Goal: Transaction & Acquisition: Book appointment/travel/reservation

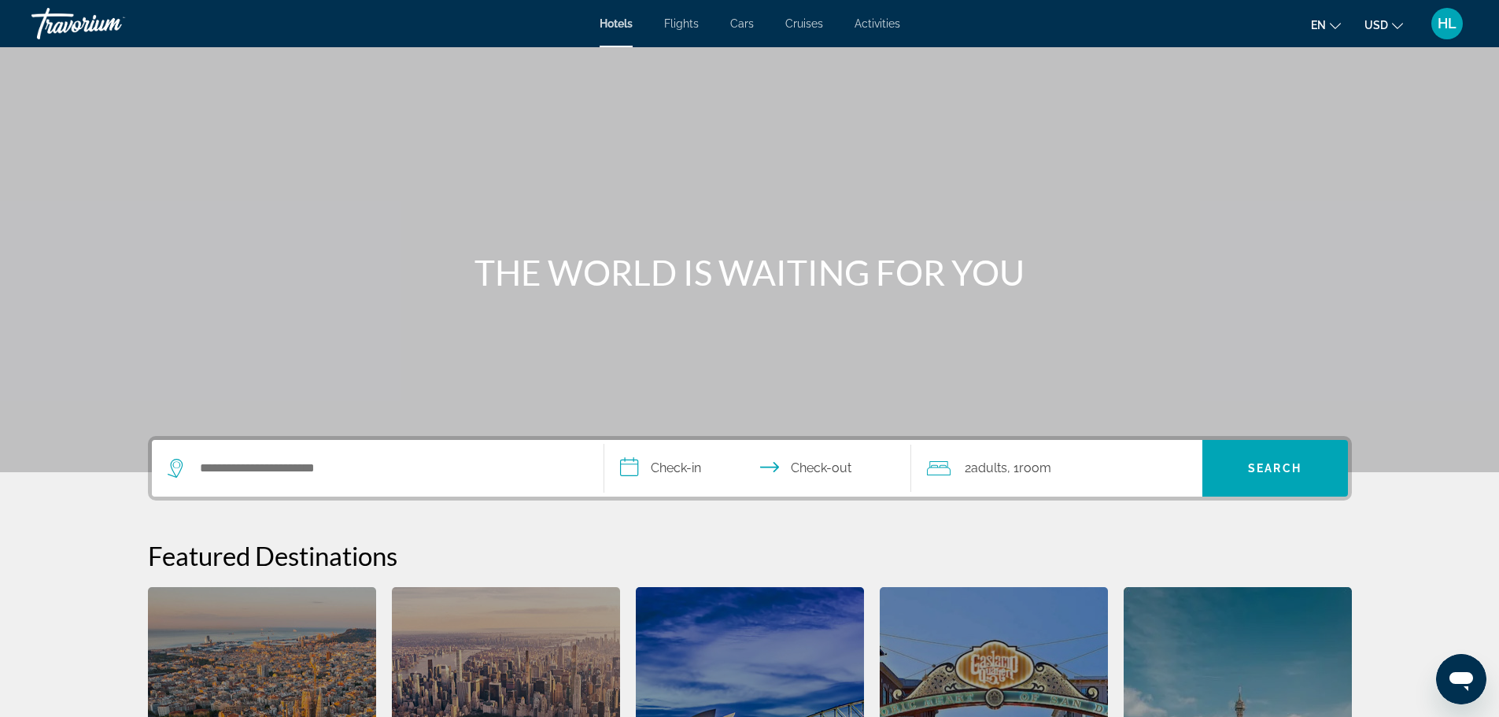
click at [332, 485] on div "Search widget" at bounding box center [378, 468] width 420 height 57
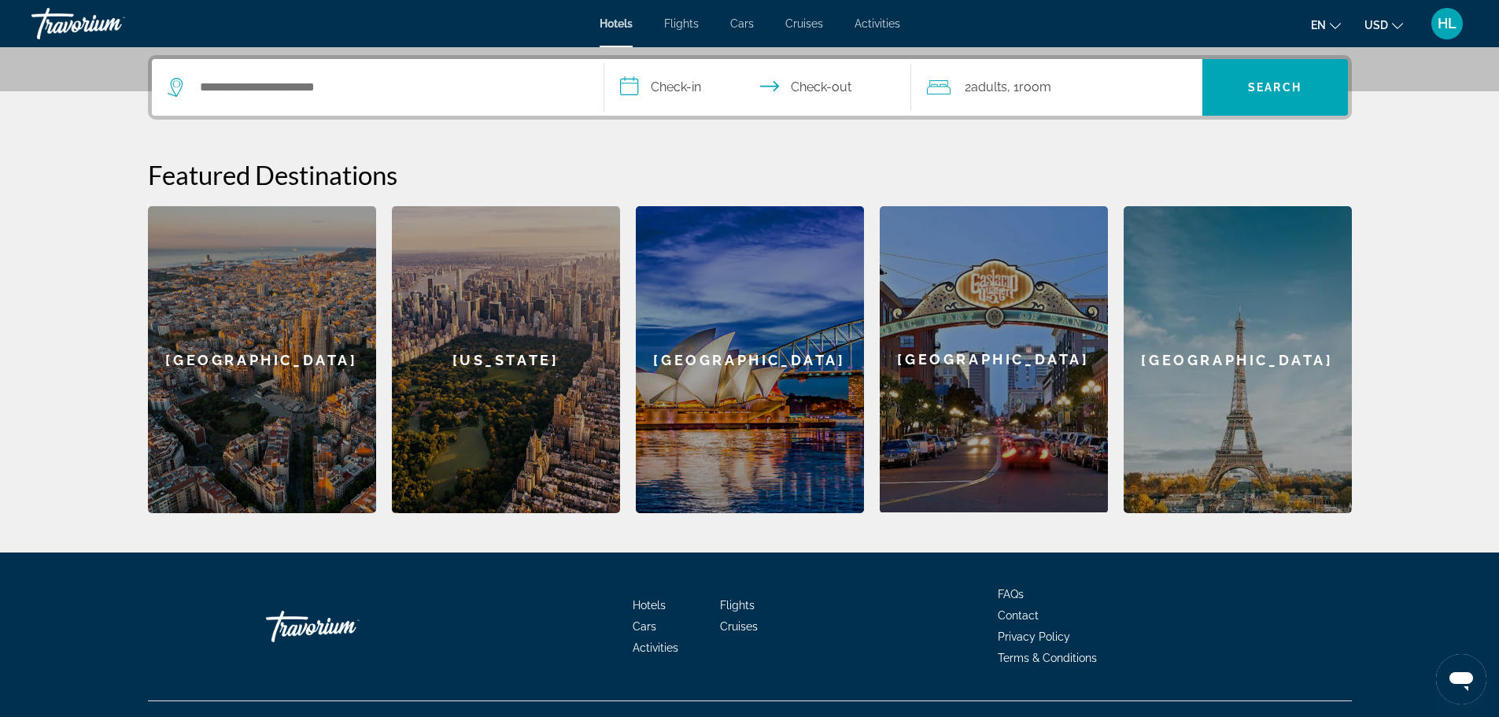
scroll to position [385, 0]
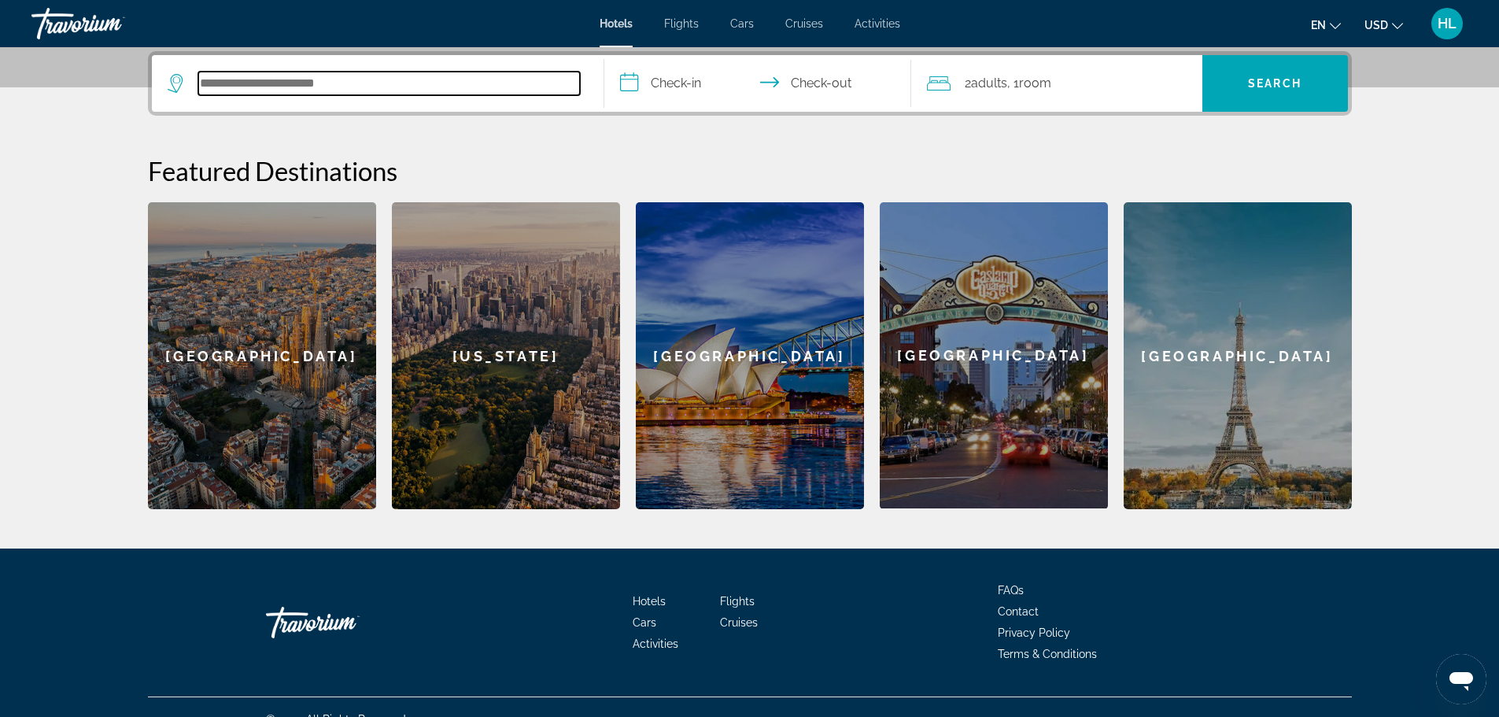
click at [294, 84] on input "Search hotel destination" at bounding box center [389, 84] width 382 height 24
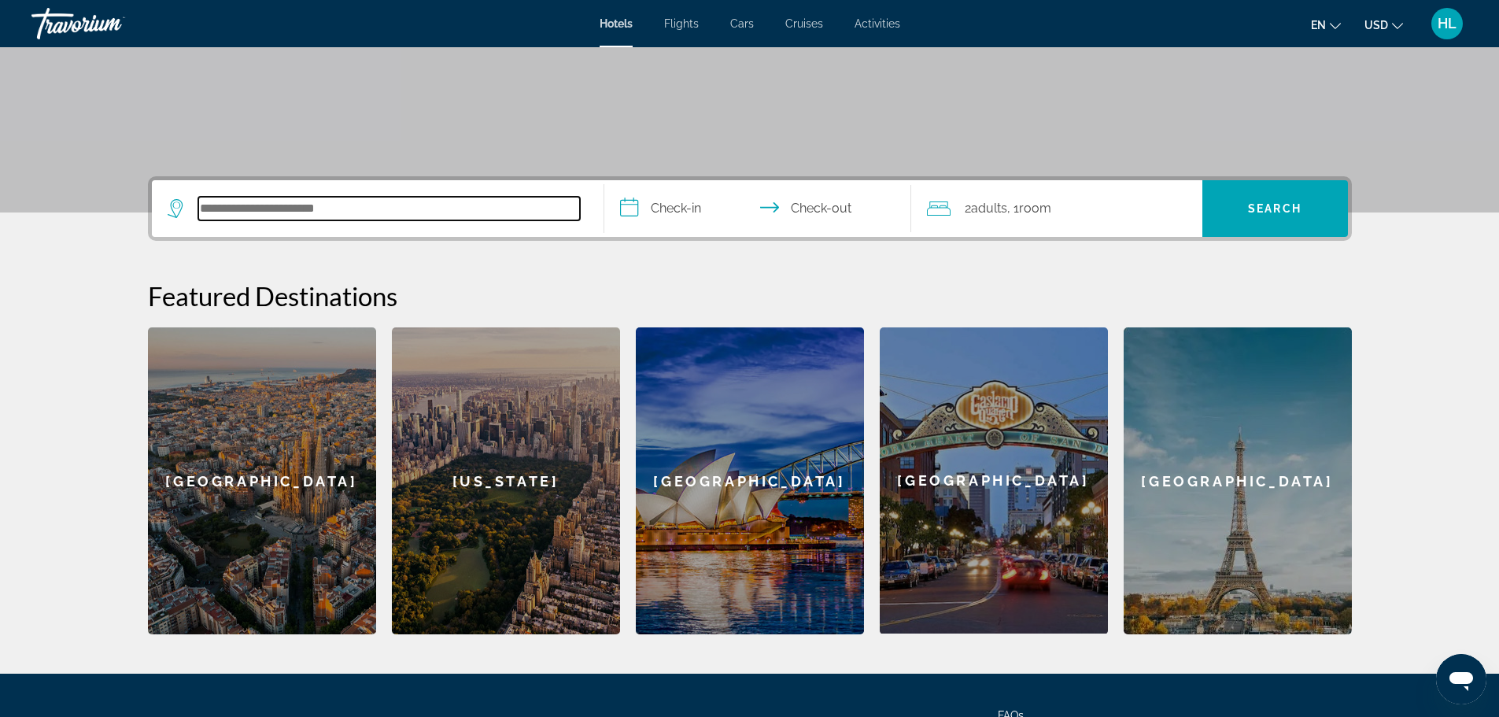
scroll to position [227, 0]
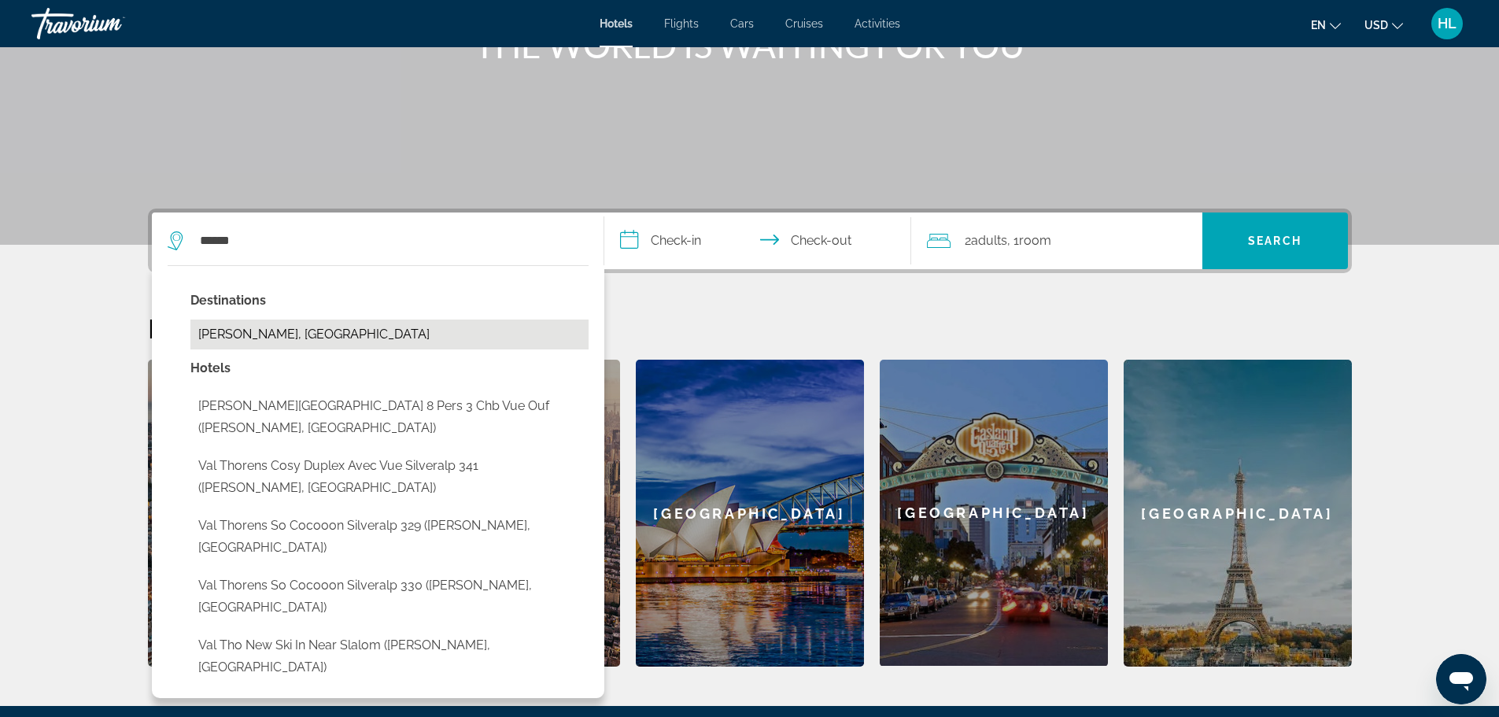
click at [408, 328] on button "[PERSON_NAME], [GEOGRAPHIC_DATA]" at bounding box center [389, 335] width 398 height 30
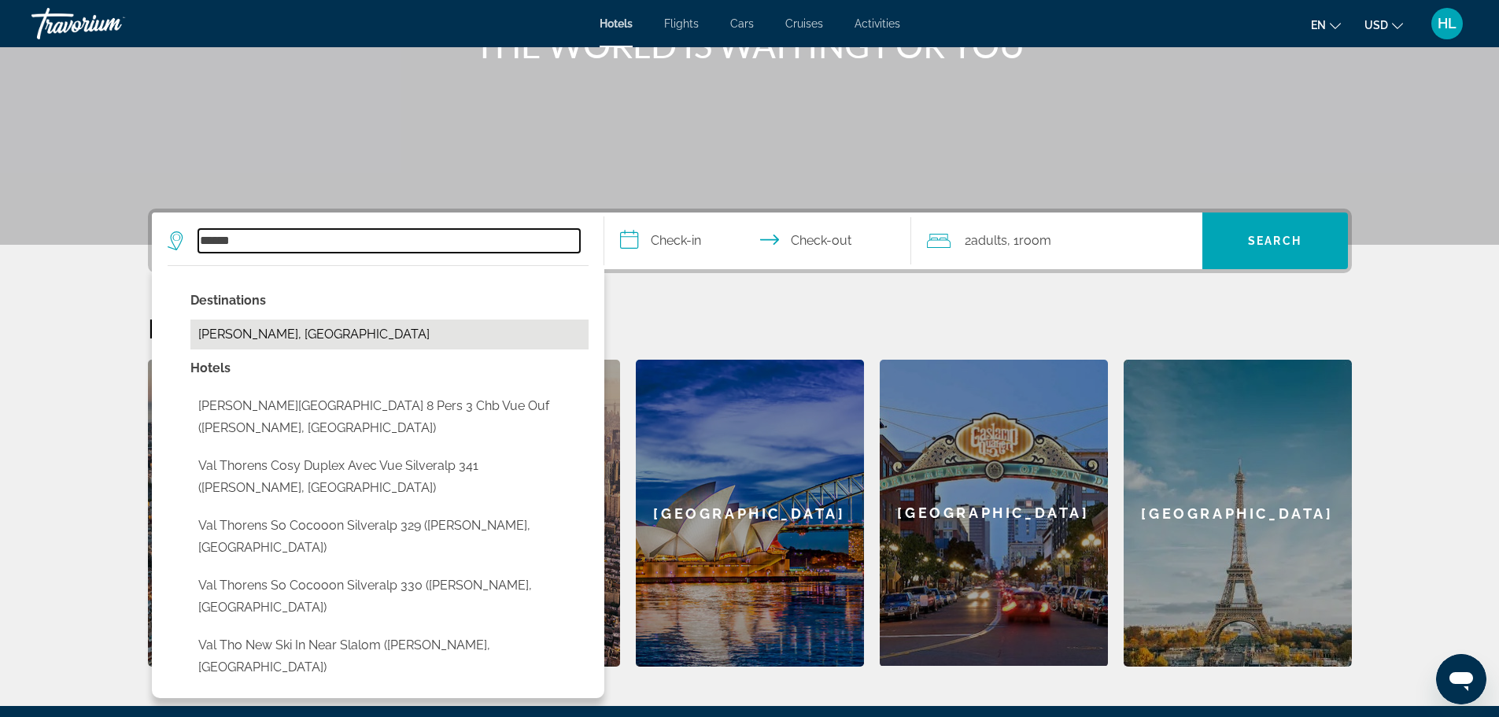
type input "**********"
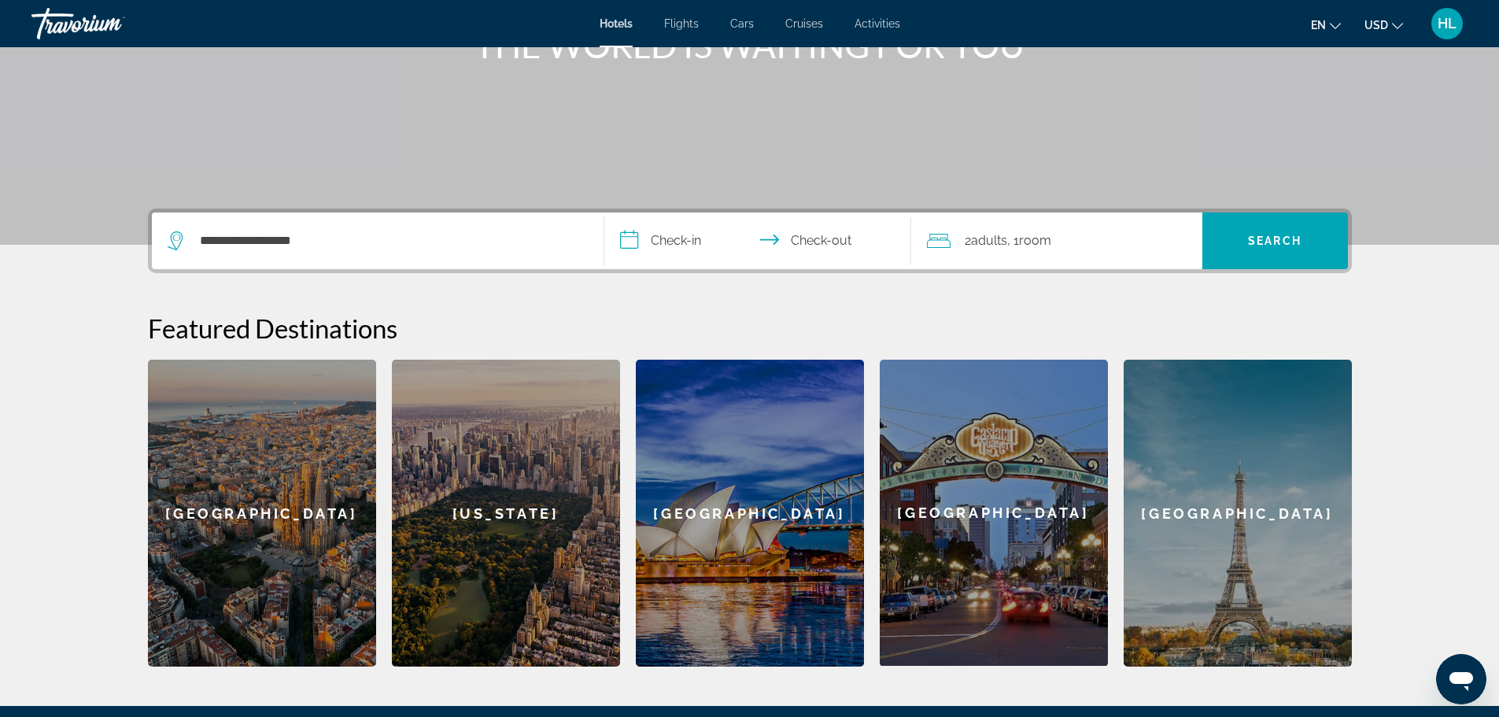
click at [683, 242] on input "**********" at bounding box center [760, 242] width 313 height 61
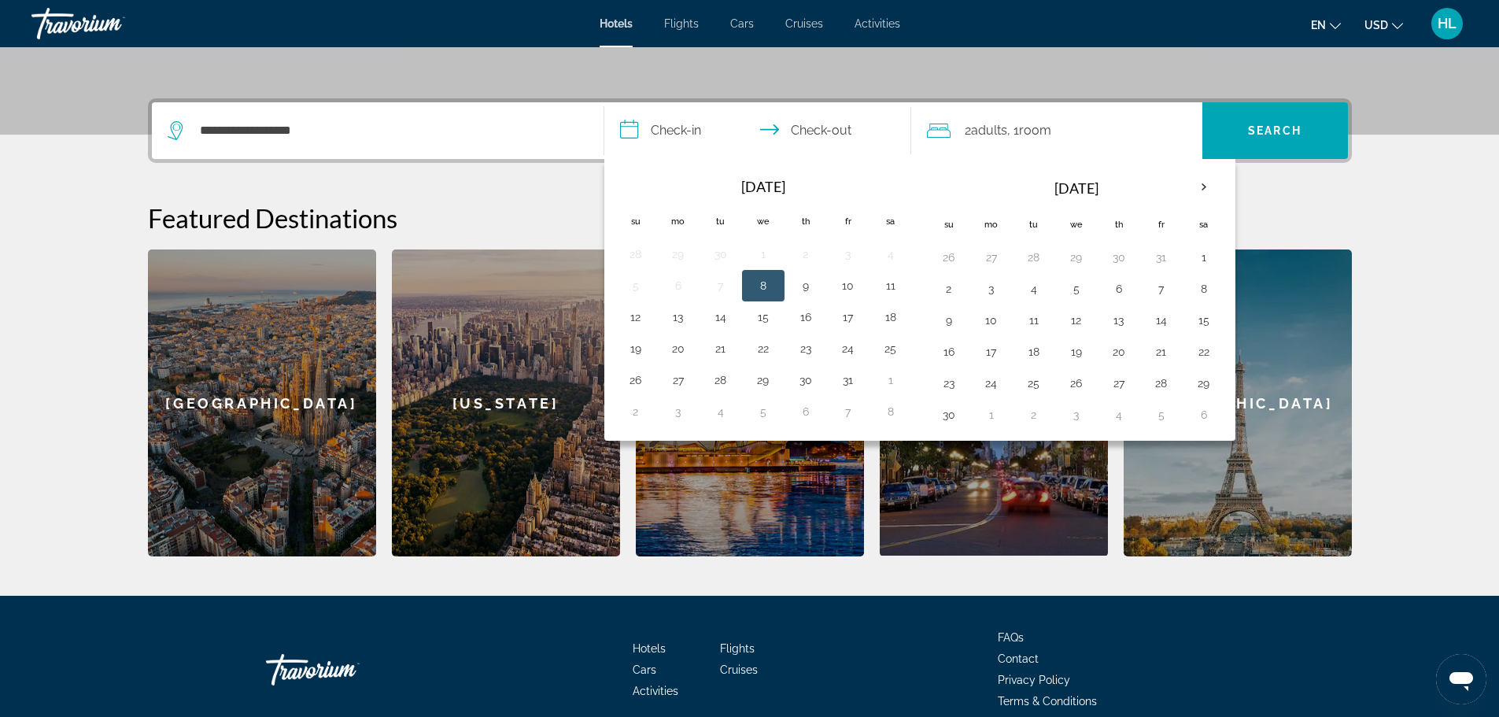
scroll to position [385, 0]
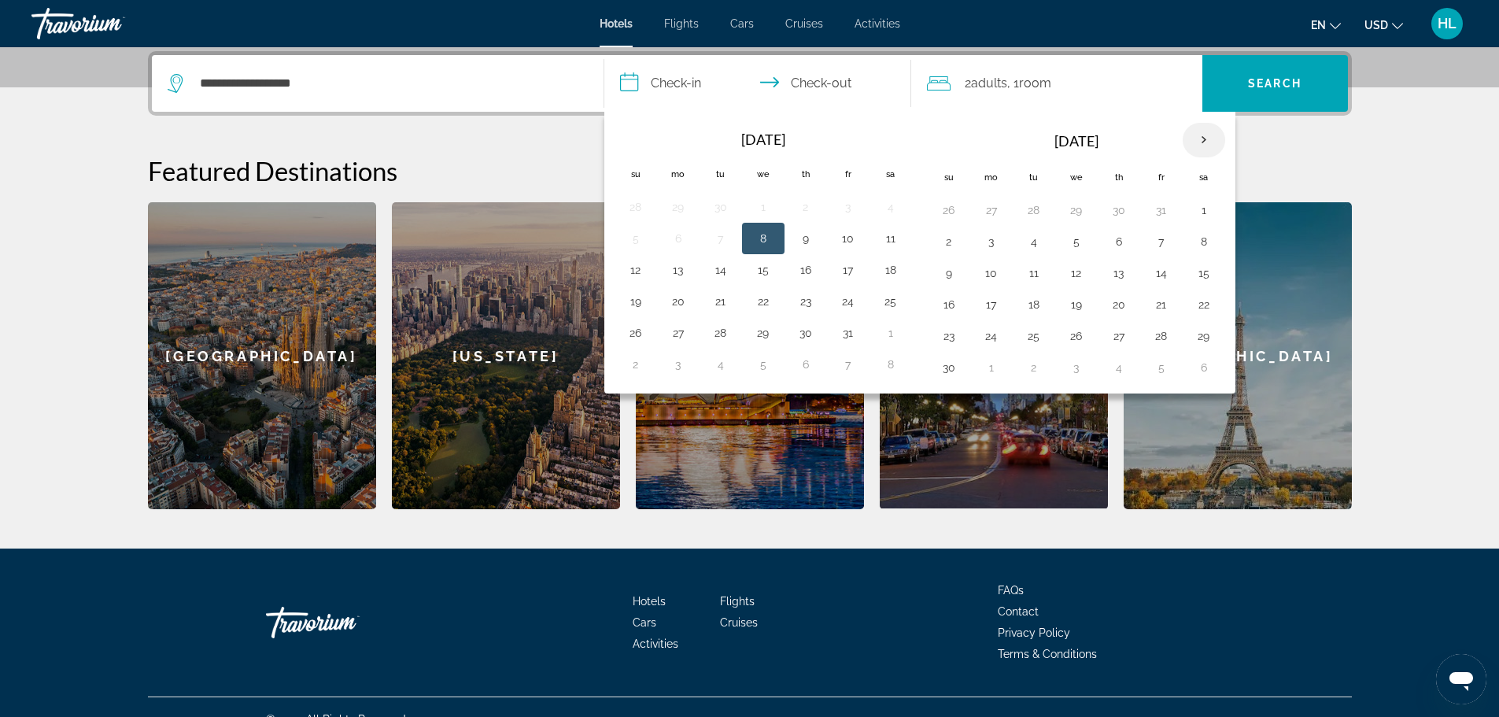
click at [1201, 139] on th "Next month" at bounding box center [1204, 140] width 42 height 35
click at [956, 271] on button "11" at bounding box center [948, 273] width 25 height 22
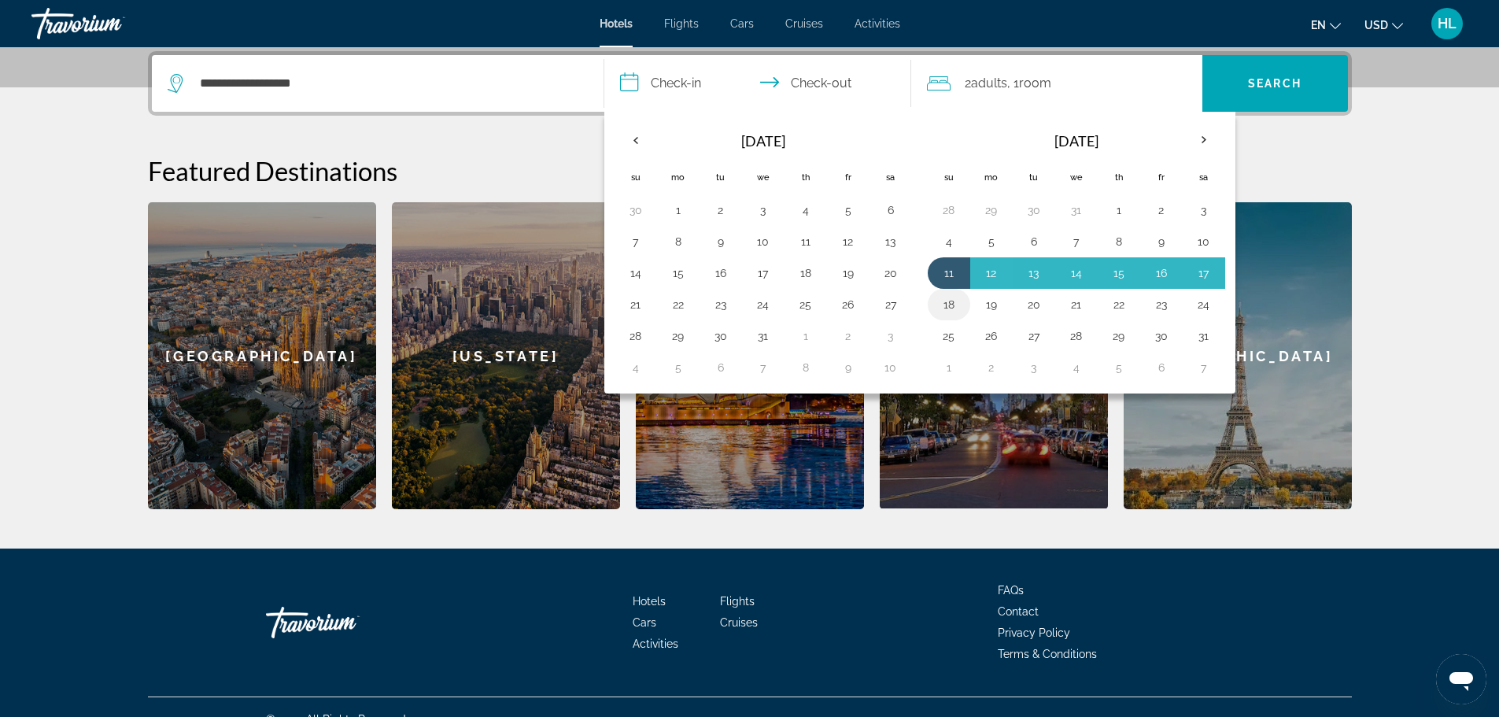
click at [948, 303] on button "18" at bounding box center [948, 305] width 25 height 22
type input "**********"
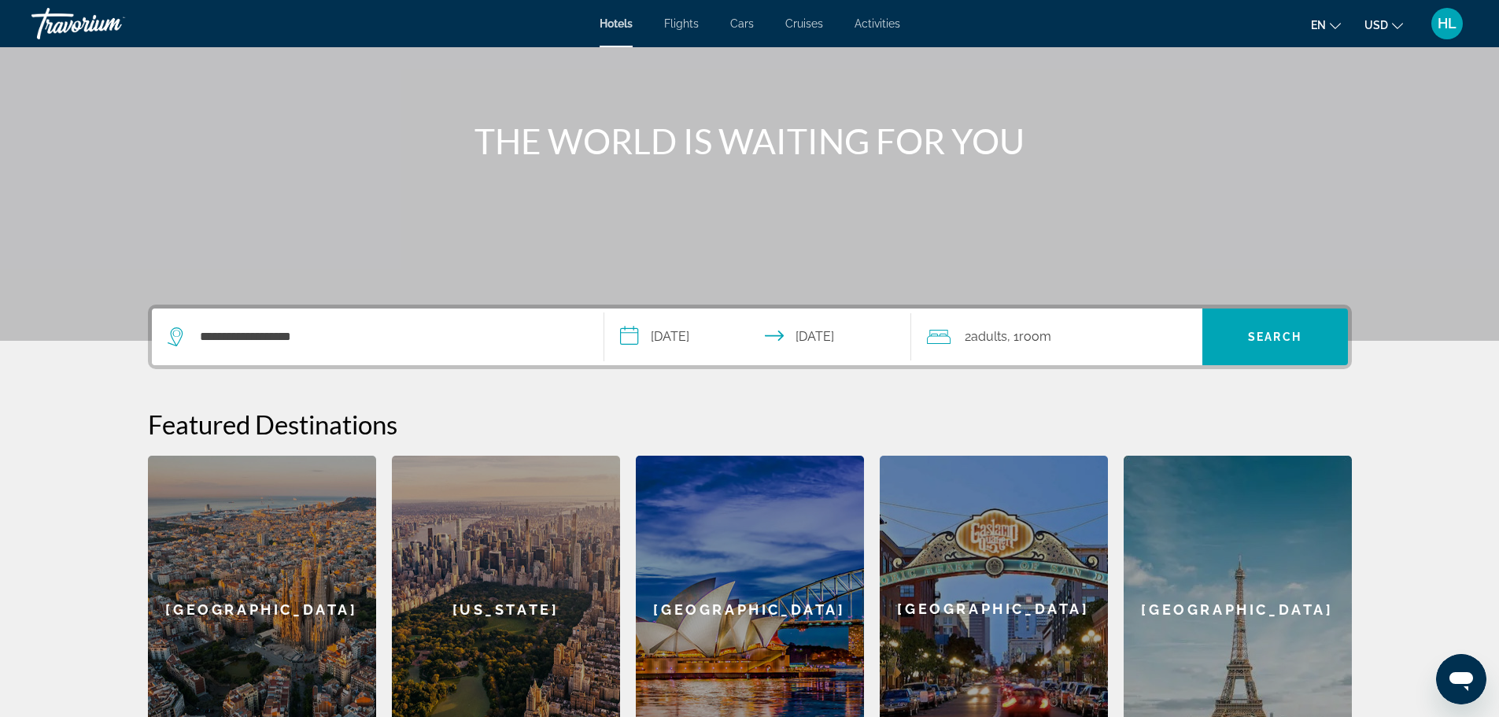
scroll to position [70, 0]
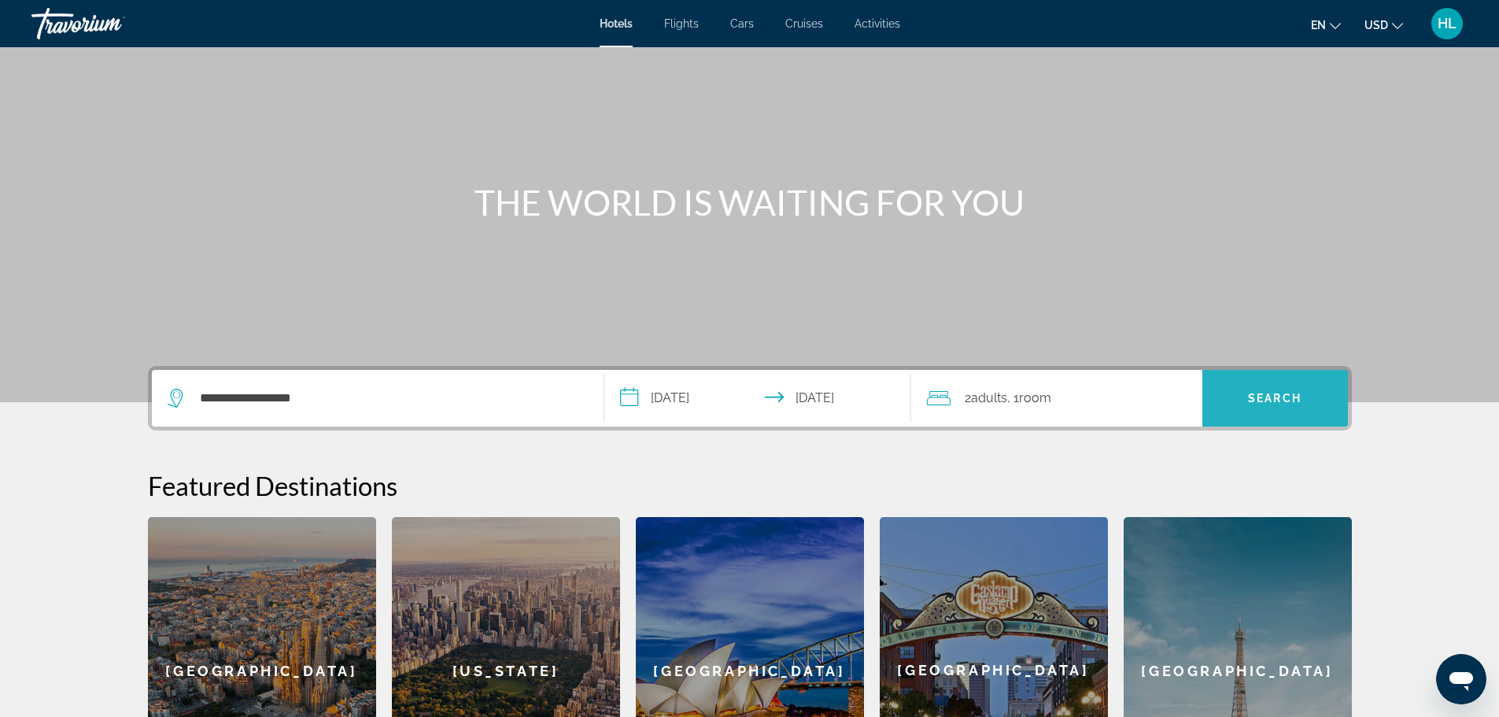
click at [1254, 389] on span "Search" at bounding box center [1275, 398] width 146 height 38
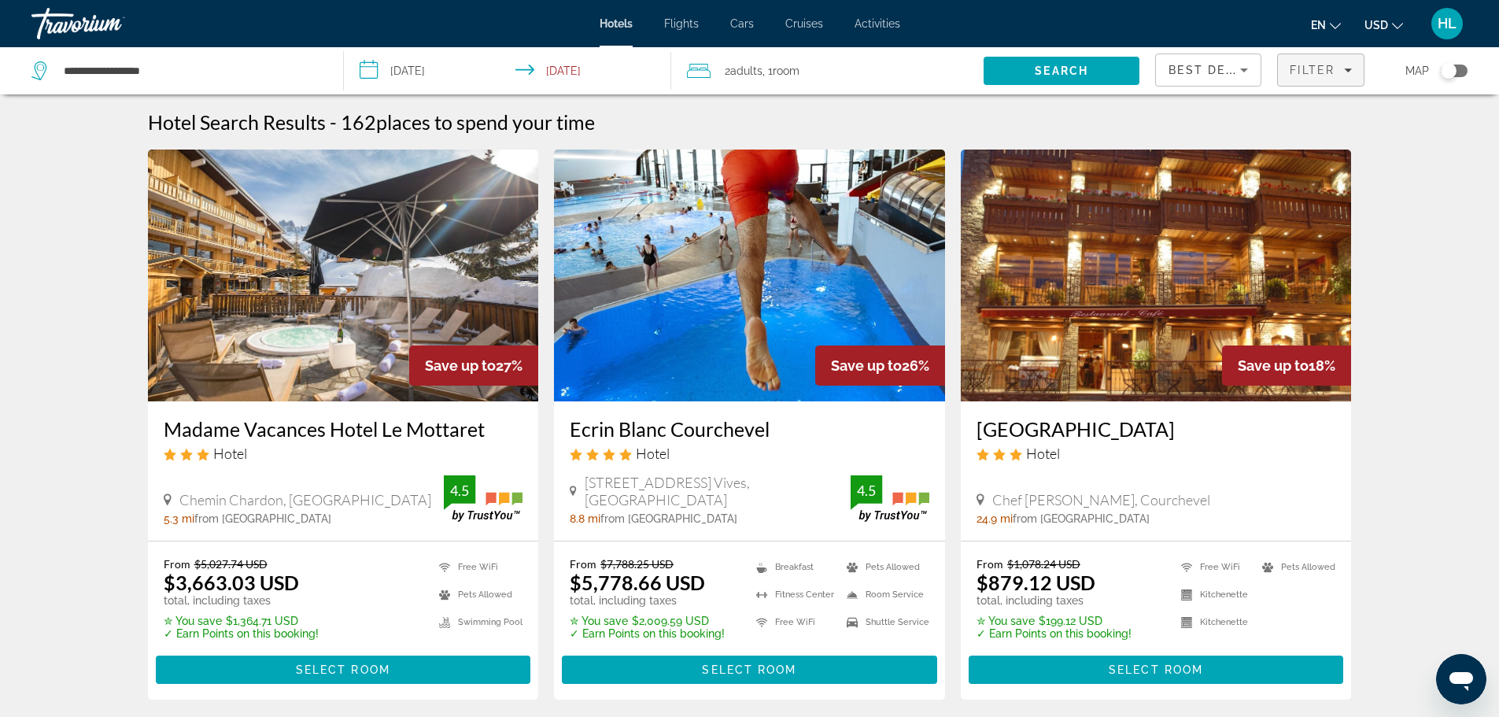
click at [1324, 72] on span "Filter" at bounding box center [1312, 70] width 45 height 13
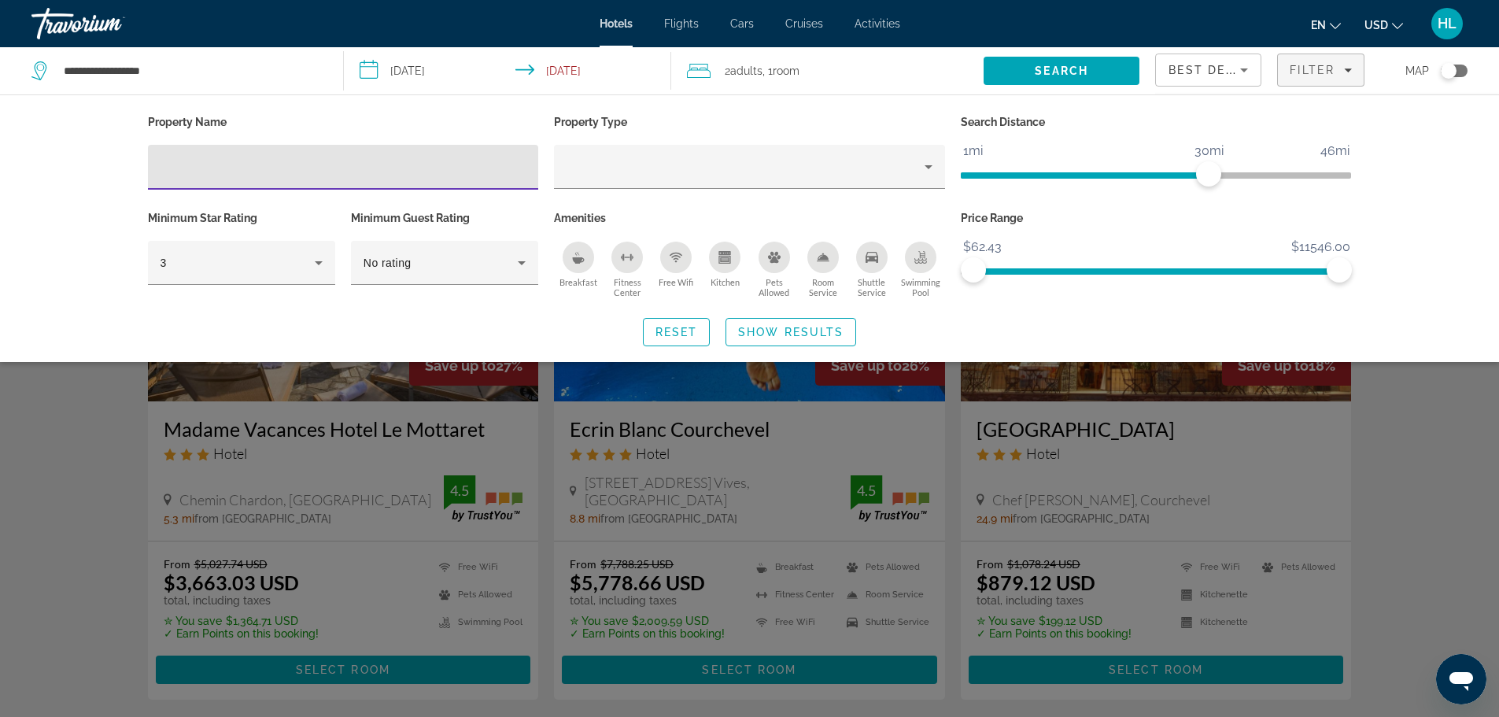
click at [1212, 71] on span "Best Deals" at bounding box center [1210, 70] width 82 height 13
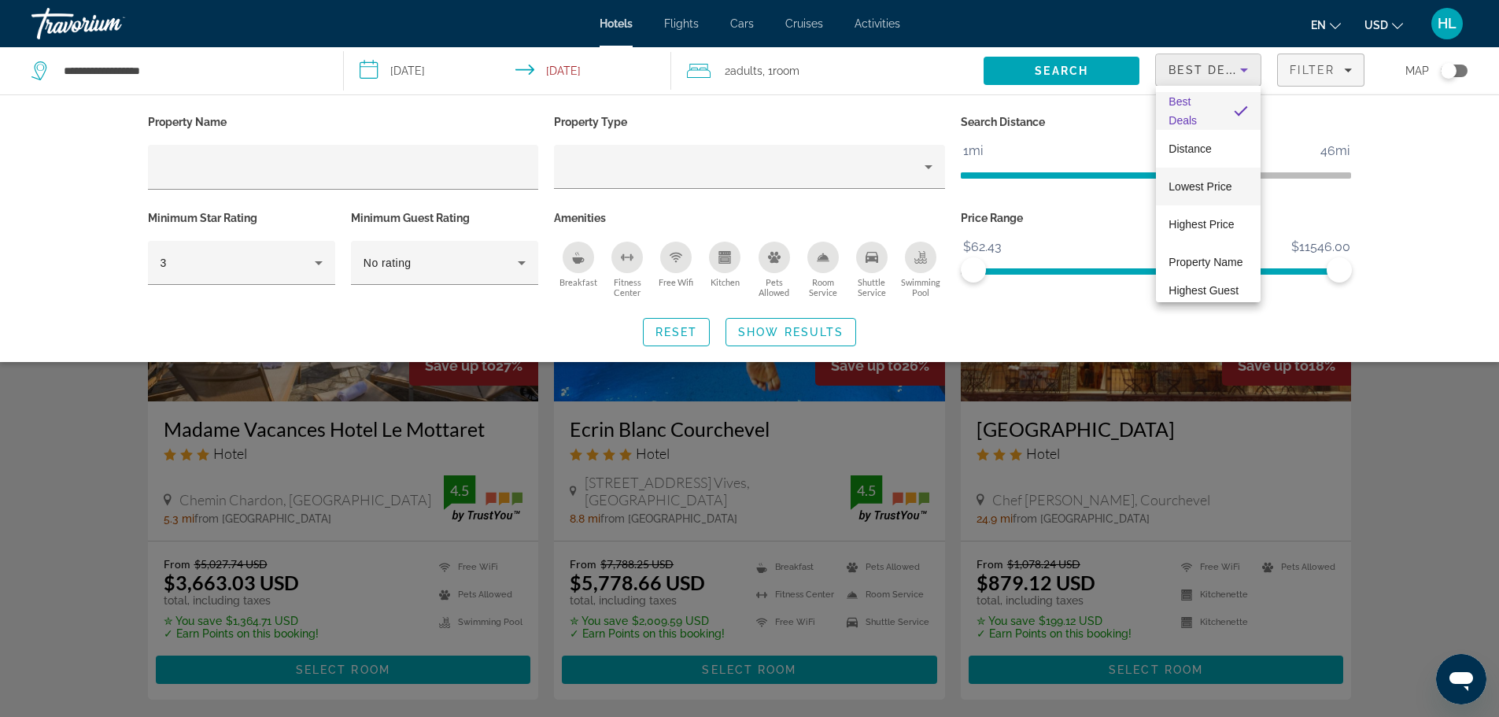
click at [1214, 187] on span "Lowest Price" at bounding box center [1200, 186] width 63 height 13
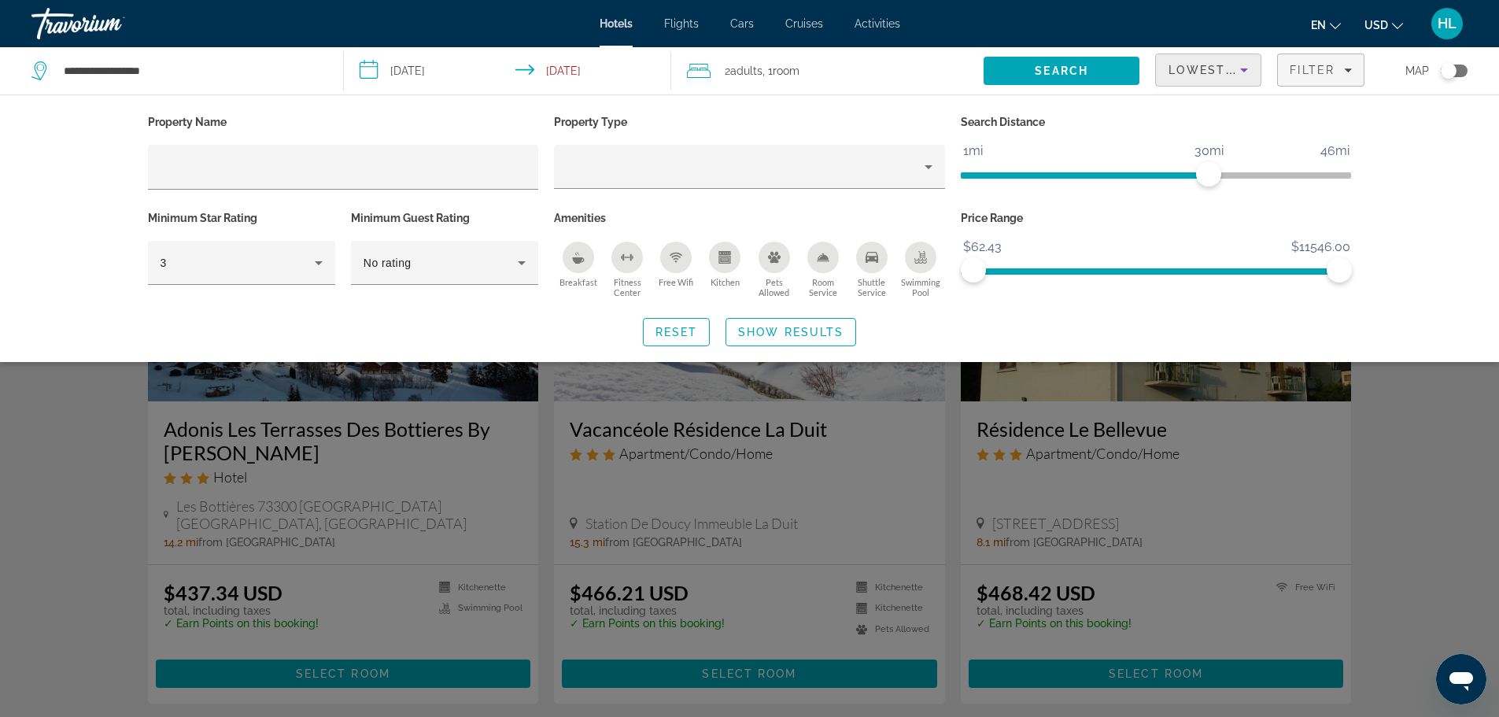
click at [1391, 419] on div "Search widget" at bounding box center [749, 476] width 1499 height 481
